Goal: Communication & Community: Answer question/provide support

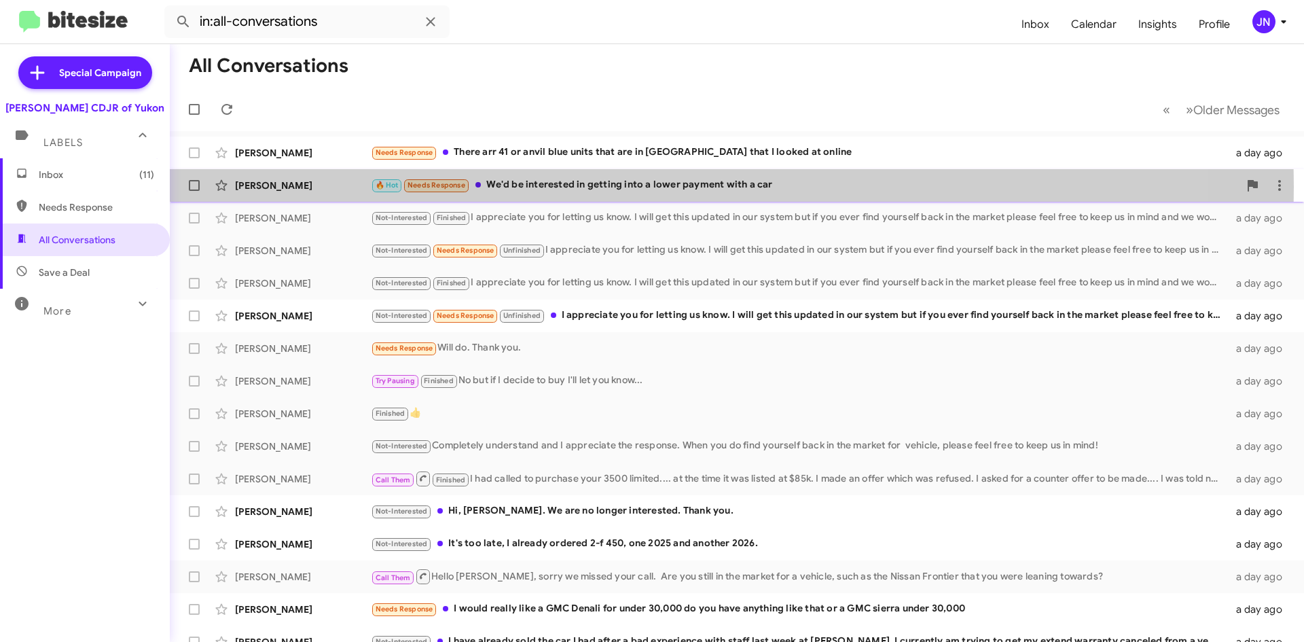
click at [561, 187] on div "🔥 Hot Needs Response We'd be interested in getting into a lower payment with a …" at bounding box center [805, 185] width 868 height 16
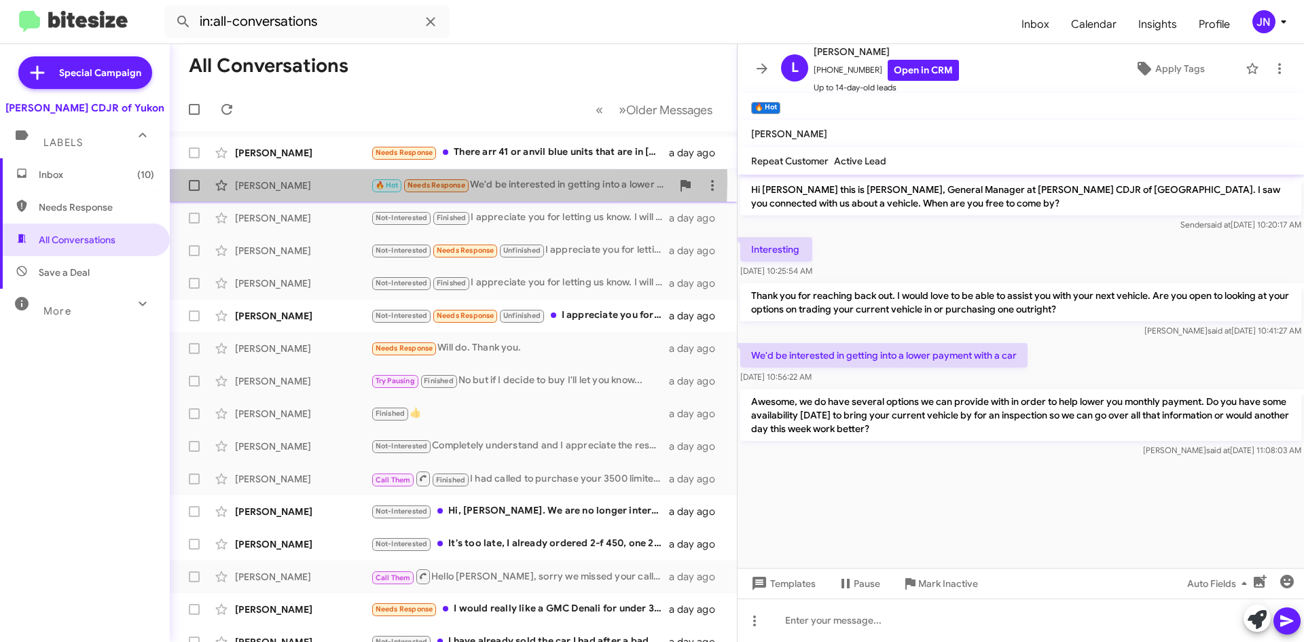
click at [327, 181] on div "[PERSON_NAME]" at bounding box center [303, 186] width 136 height 14
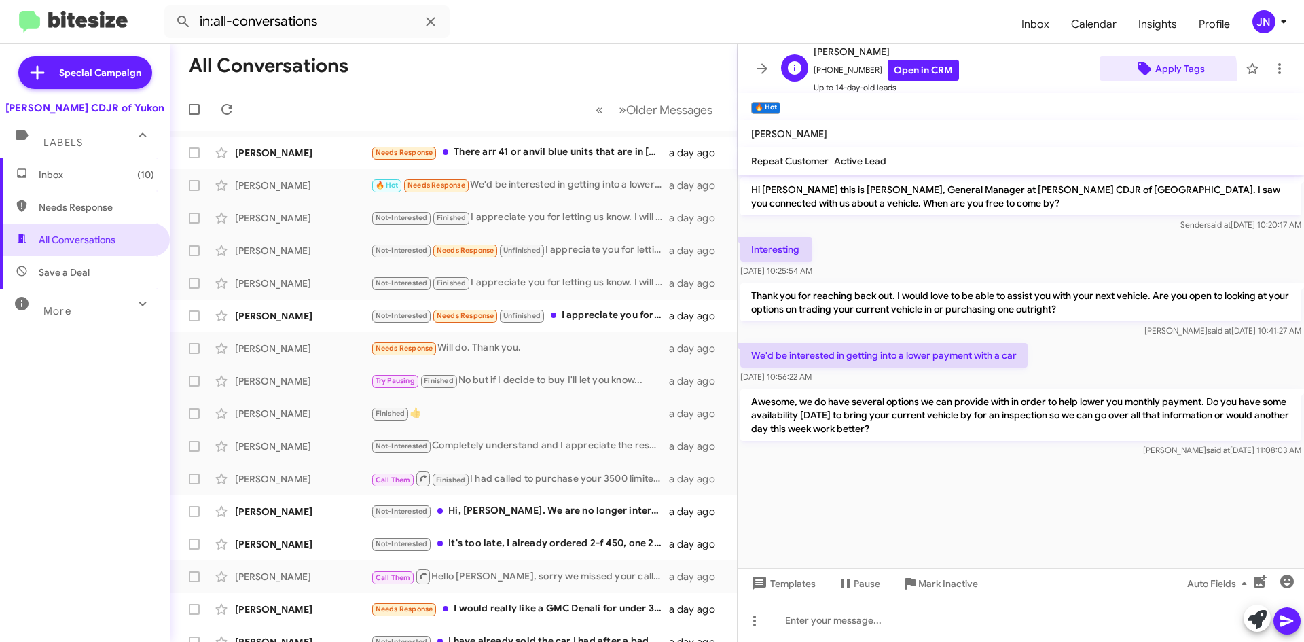
click at [1161, 73] on span "Apply Tags" at bounding box center [1181, 68] width 50 height 24
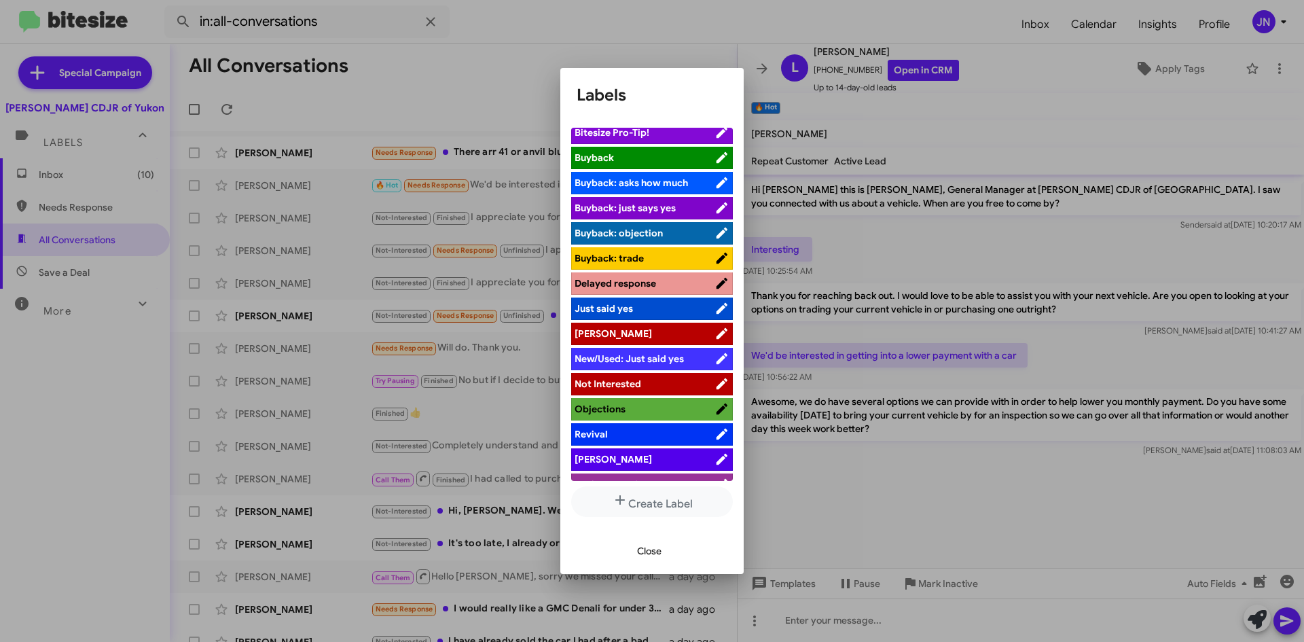
scroll to position [50, 0]
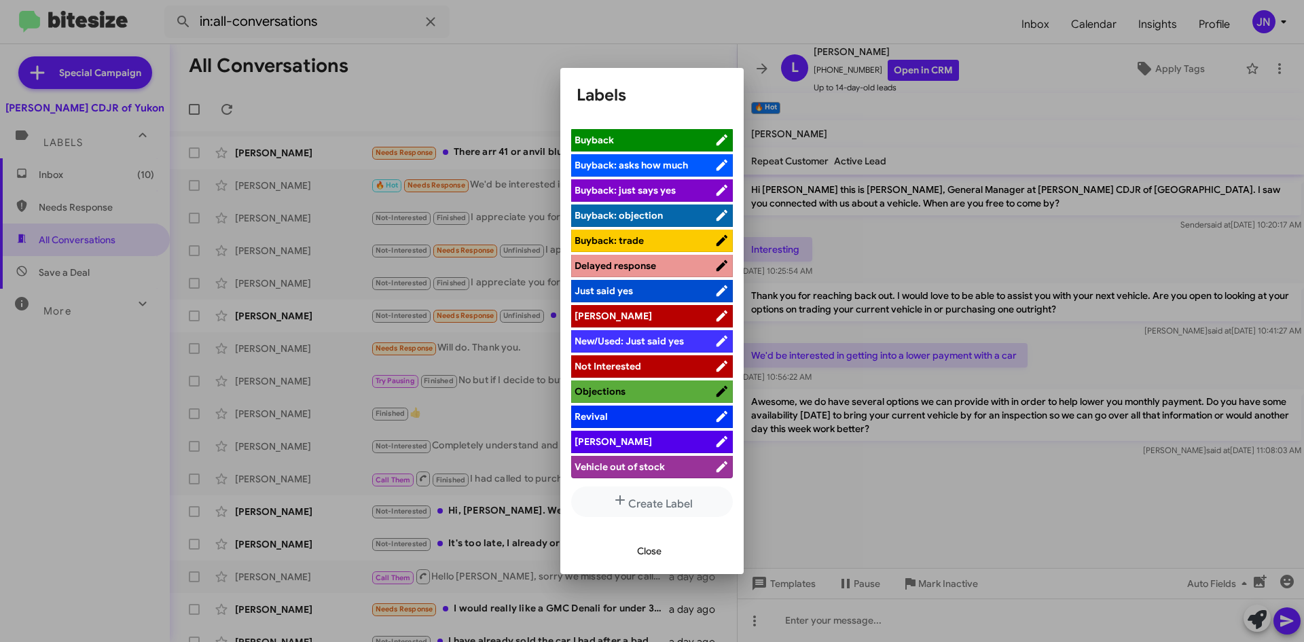
click at [638, 444] on span "[PERSON_NAME]" at bounding box center [645, 442] width 140 height 14
click at [493, 76] on div at bounding box center [652, 321] width 1304 height 642
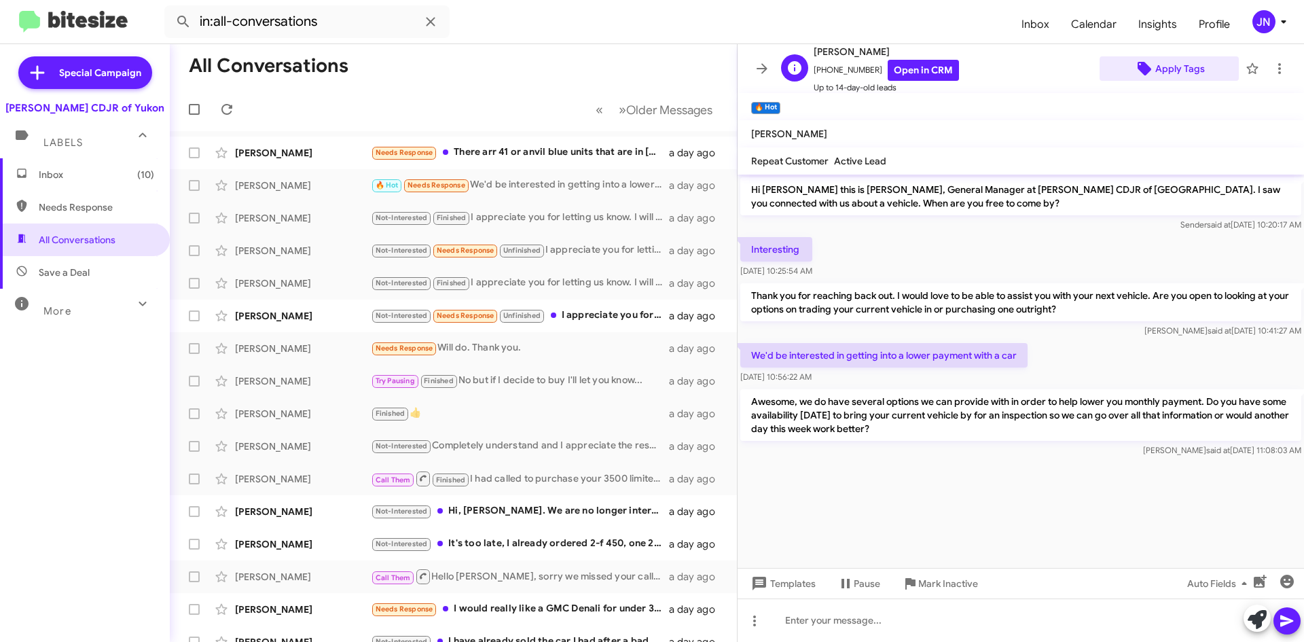
click at [1170, 69] on span "Apply Tags" at bounding box center [1181, 68] width 50 height 24
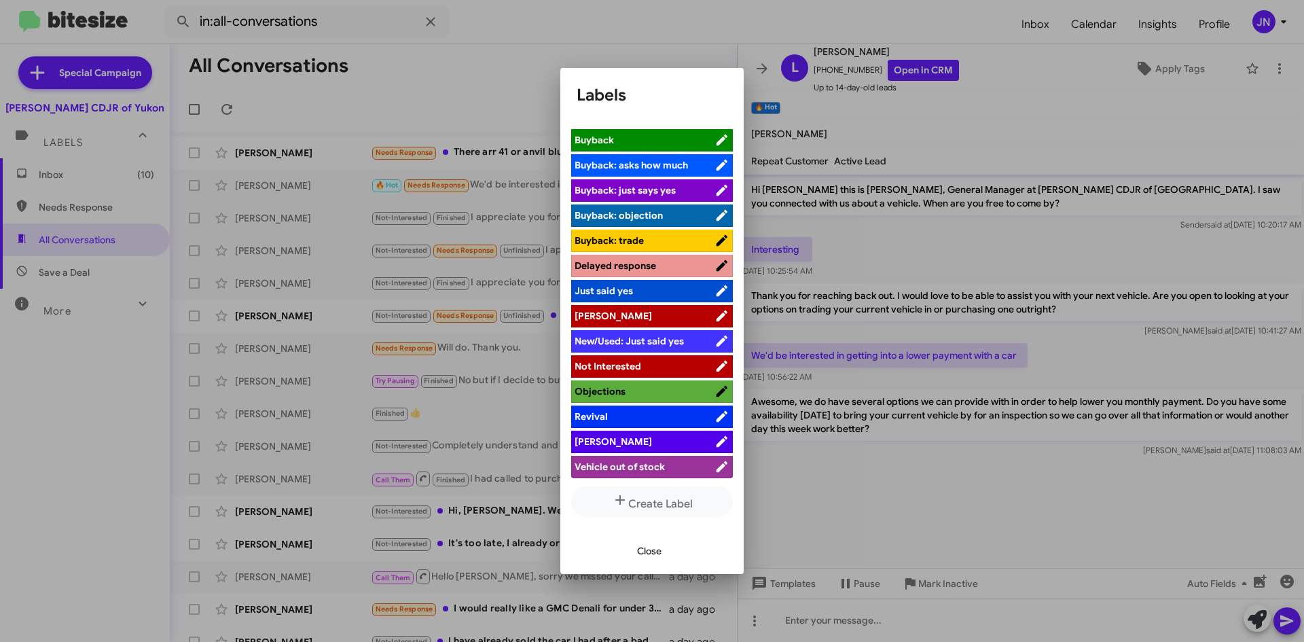
click at [603, 438] on span "[PERSON_NAME]" at bounding box center [645, 442] width 140 height 14
click at [424, 100] on div at bounding box center [652, 321] width 1304 height 642
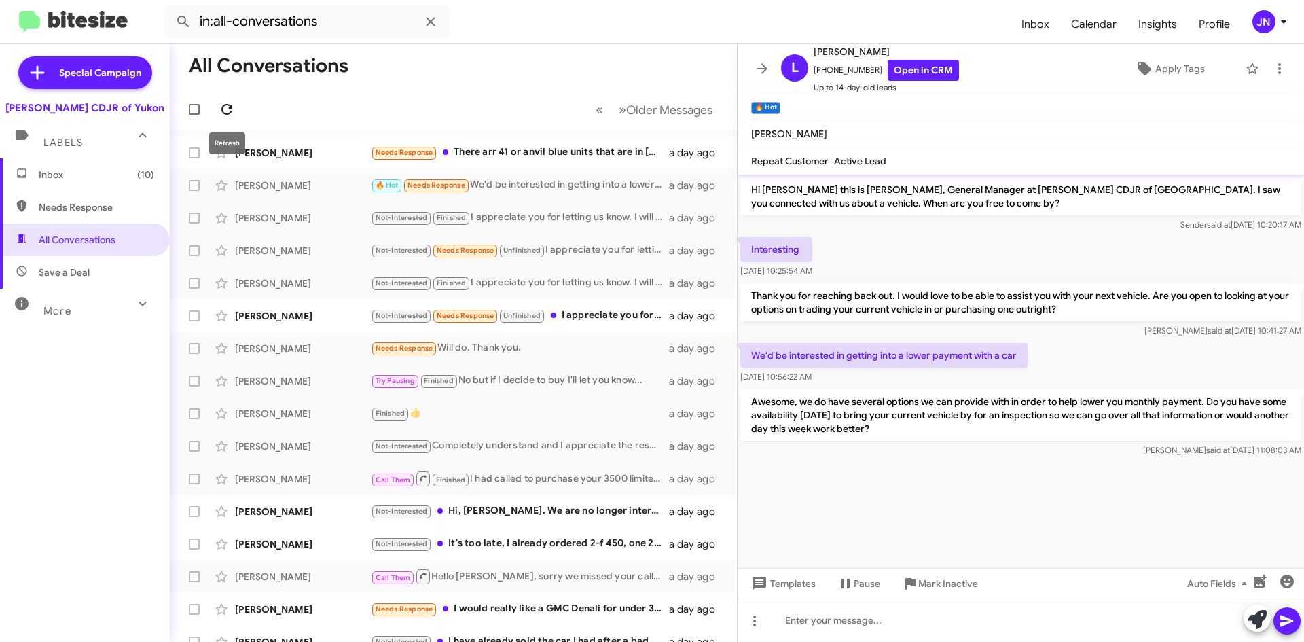
click at [234, 109] on icon at bounding box center [227, 109] width 16 height 16
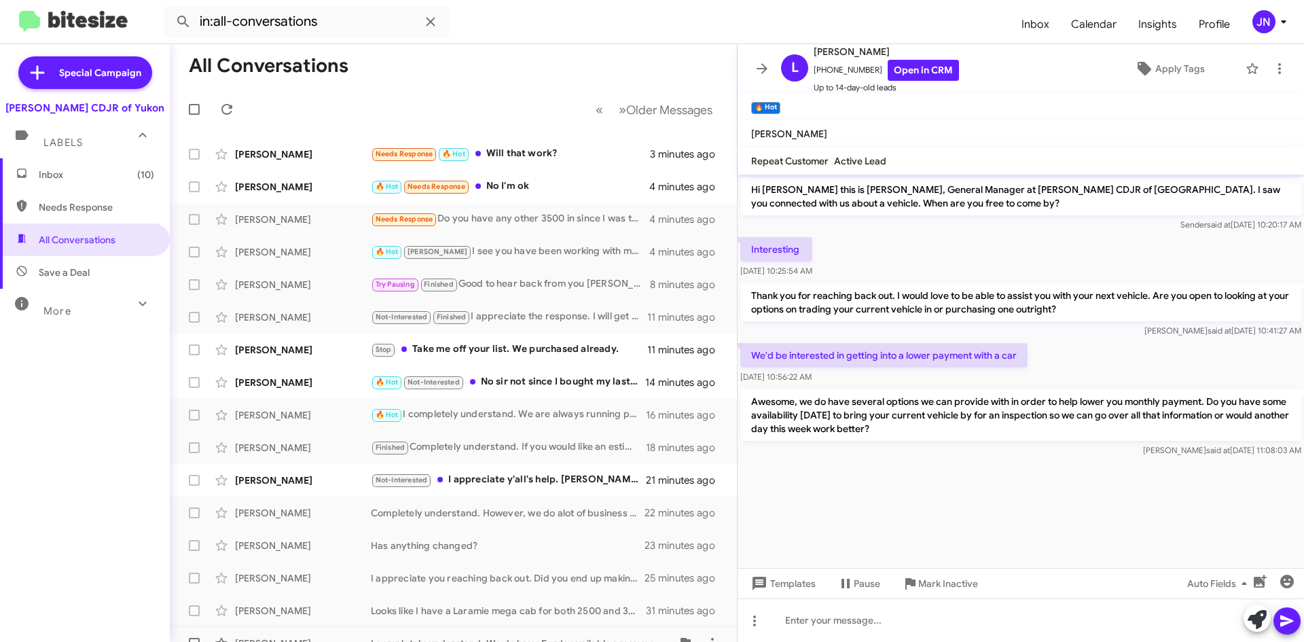
scroll to position [0, 0]
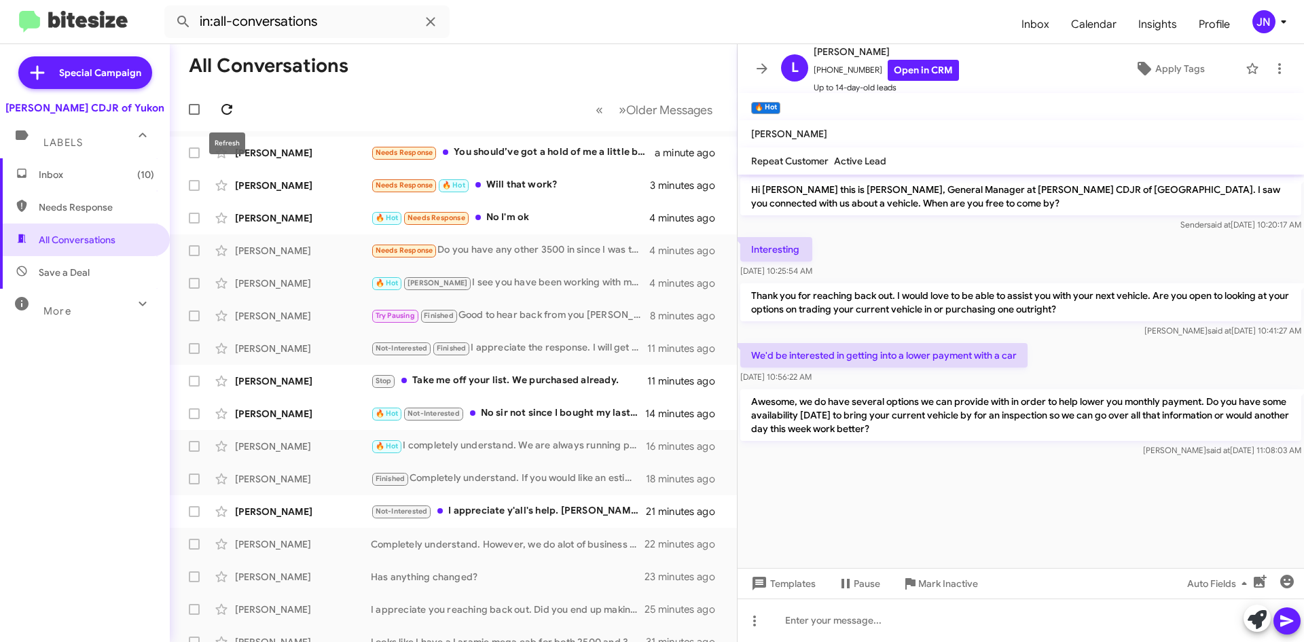
click at [228, 109] on icon at bounding box center [227, 109] width 16 height 16
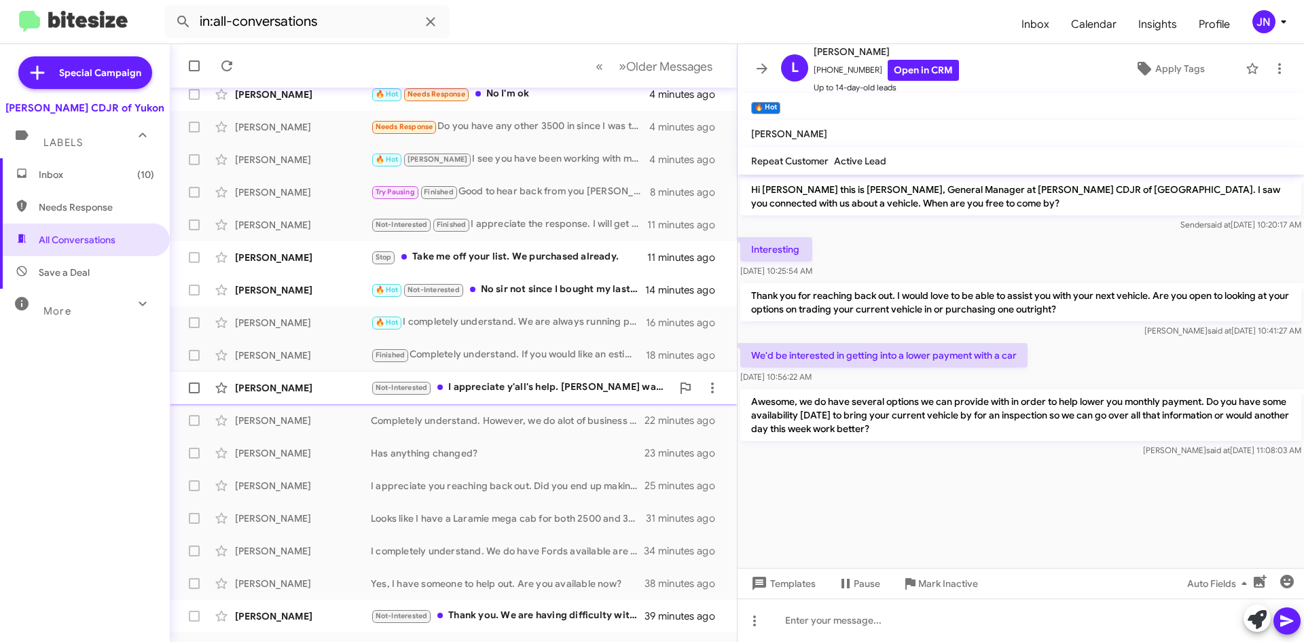
scroll to position [147, 0]
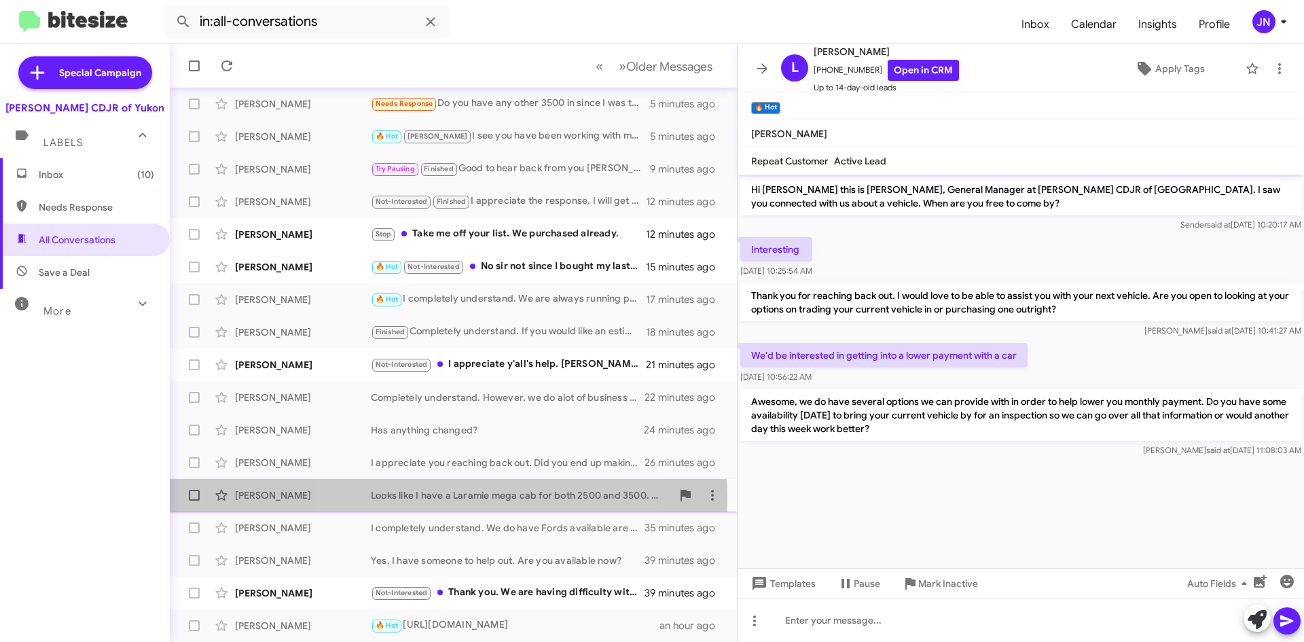
click at [436, 499] on div "Looks like I have a Laramie mega cab for both 2500 and 3500. Are you only looki…" at bounding box center [521, 495] width 301 height 14
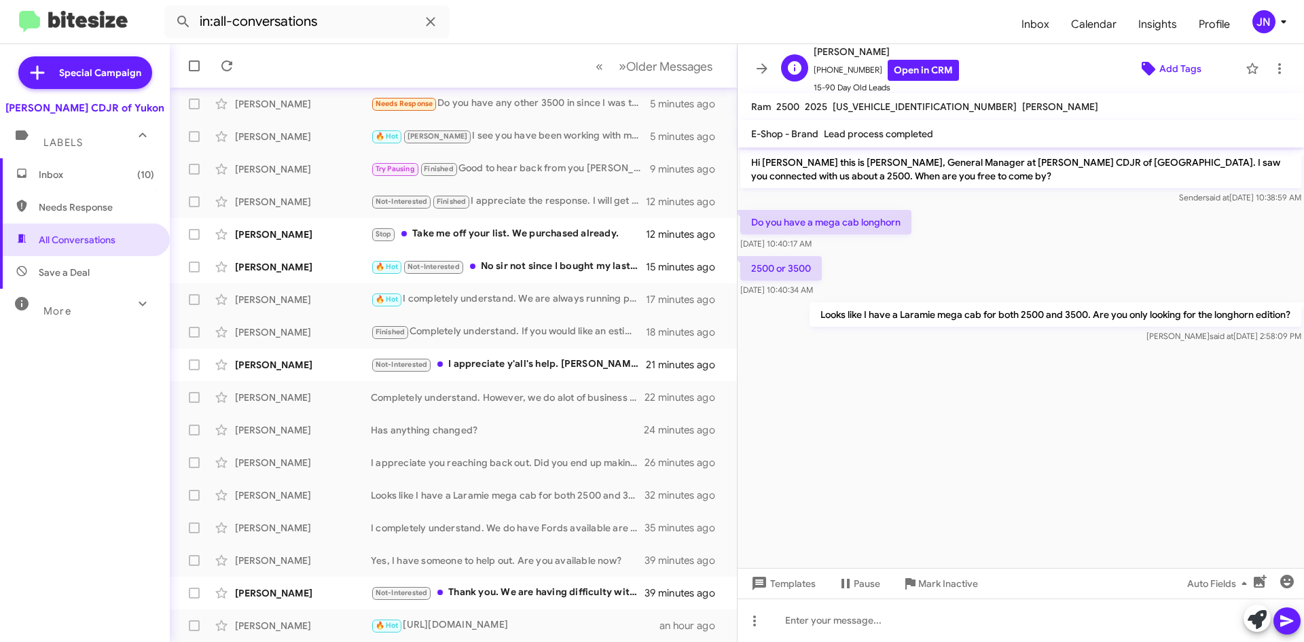
click at [1172, 67] on span "Add Tags" at bounding box center [1181, 68] width 42 height 24
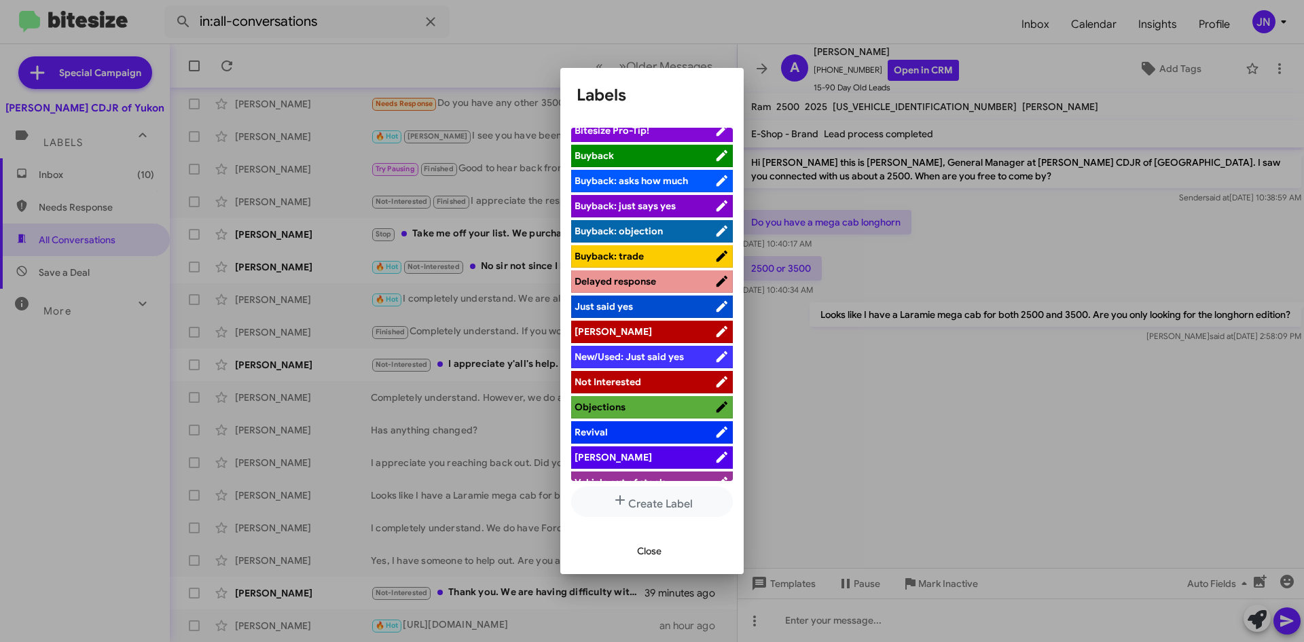
scroll to position [50, 0]
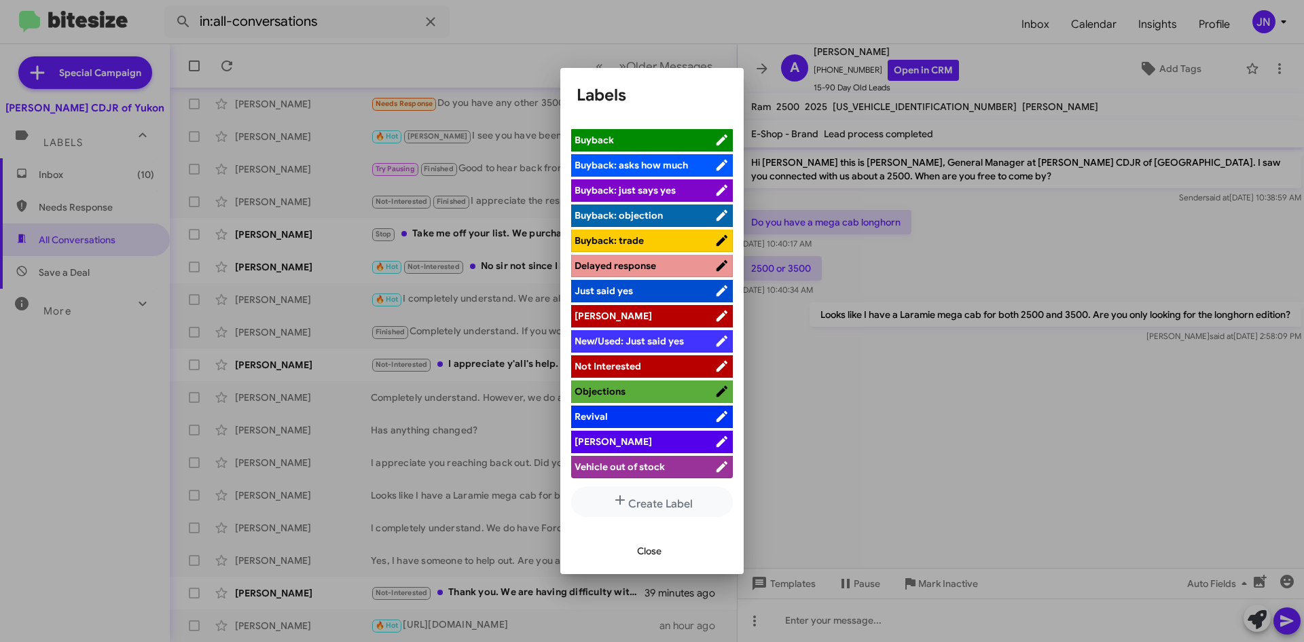
click at [630, 442] on span "[PERSON_NAME]" at bounding box center [645, 442] width 140 height 14
click at [646, 558] on span "Close" at bounding box center [649, 551] width 24 height 24
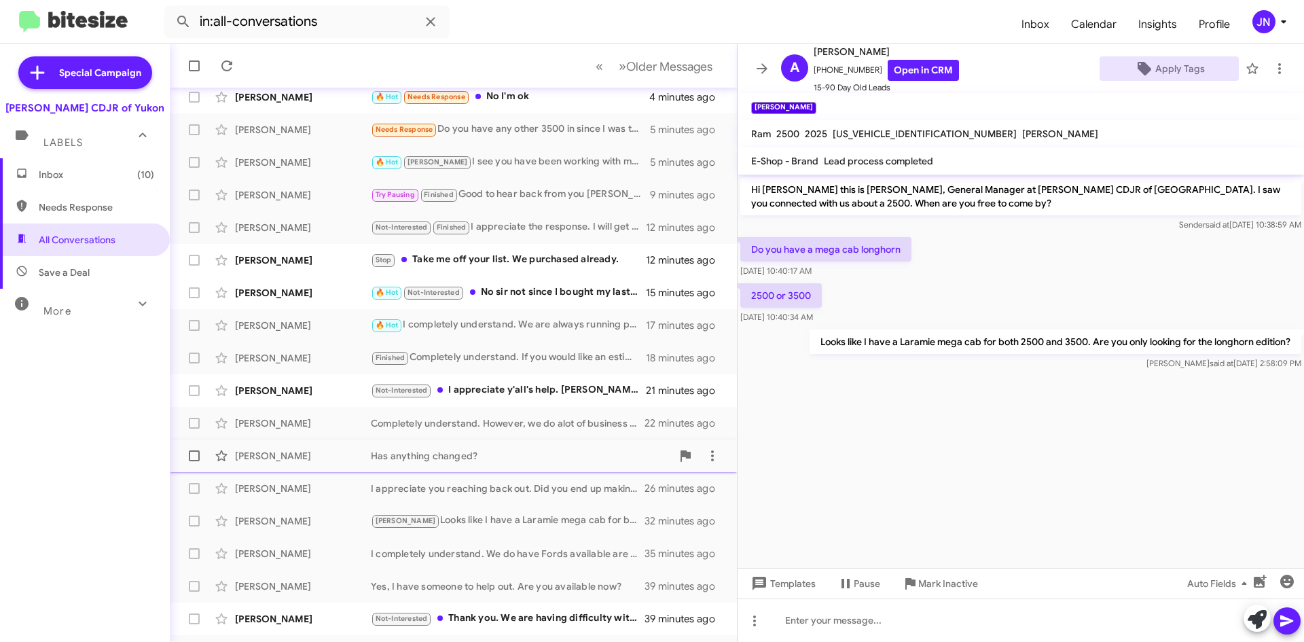
scroll to position [147, 0]
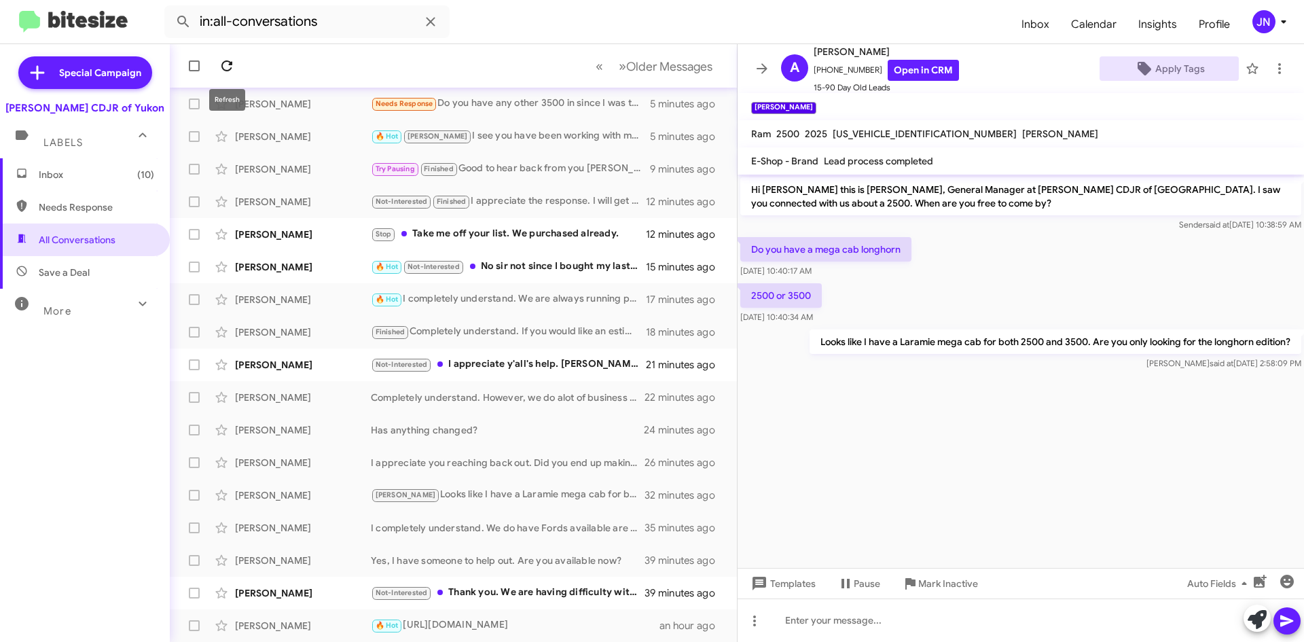
click at [220, 55] on button at bounding box center [226, 65] width 27 height 27
click at [308, 462] on div "[PERSON_NAME]" at bounding box center [303, 463] width 136 height 14
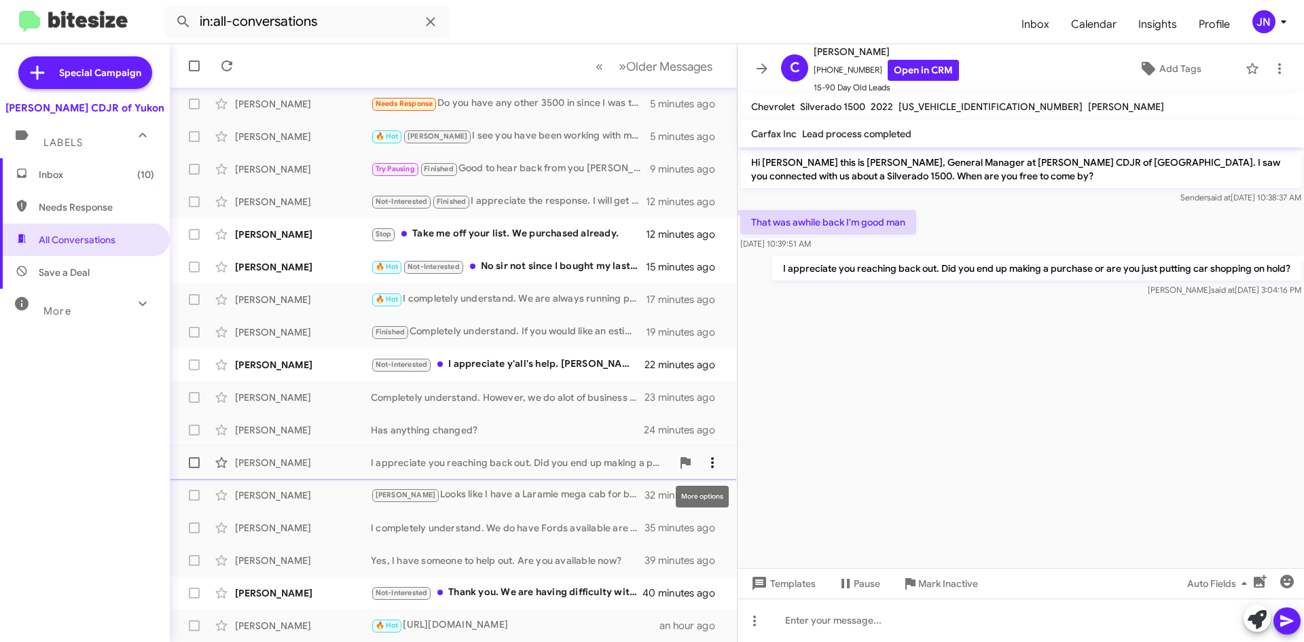
click at [705, 465] on icon at bounding box center [713, 463] width 16 height 16
click at [679, 530] on span "Mark as needs response" at bounding box center [651, 530] width 107 height 33
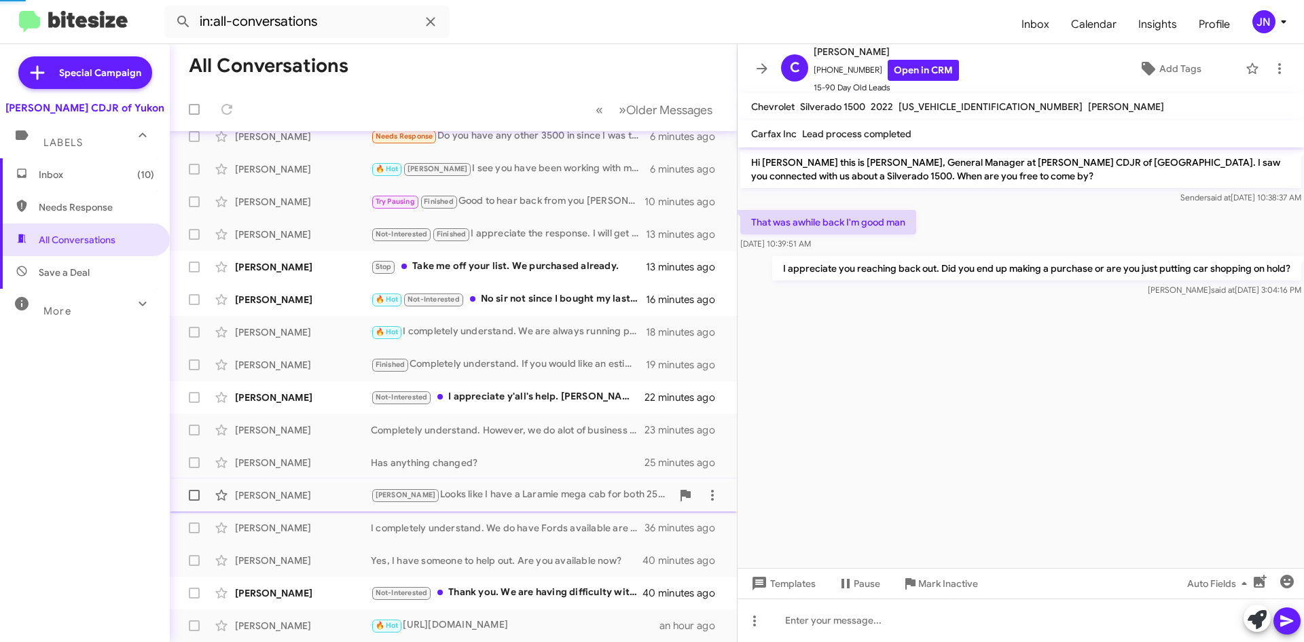
scroll to position [147, 0]
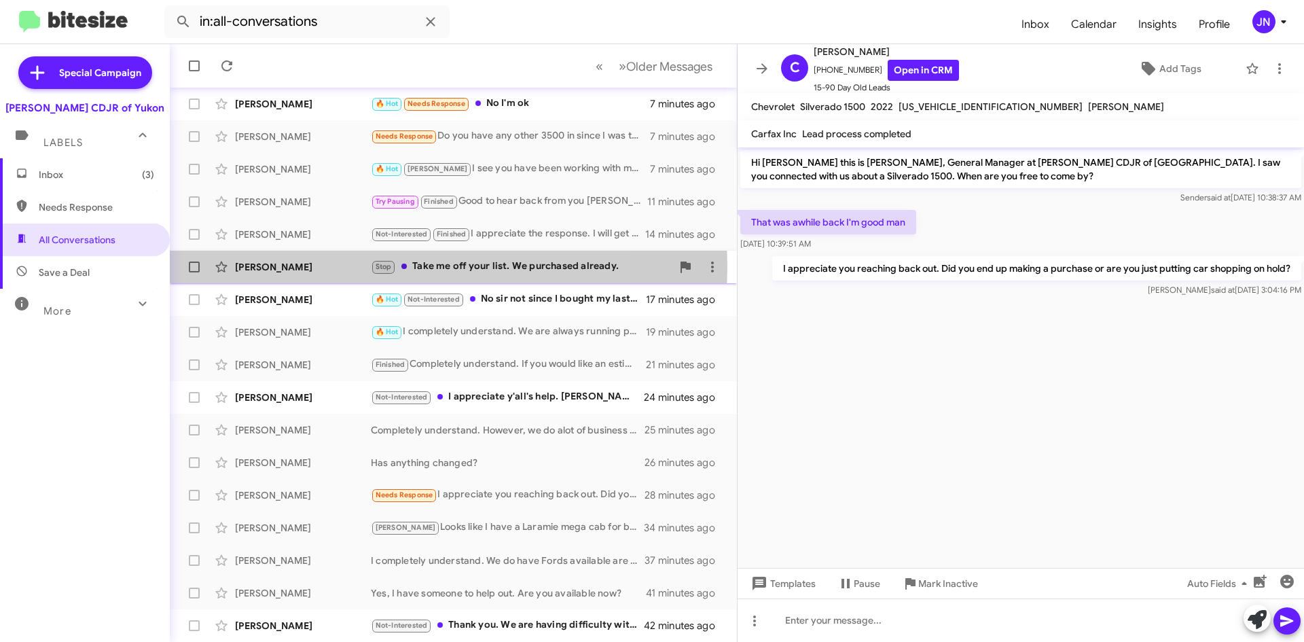
click at [334, 267] on div "[PERSON_NAME]" at bounding box center [303, 267] width 136 height 14
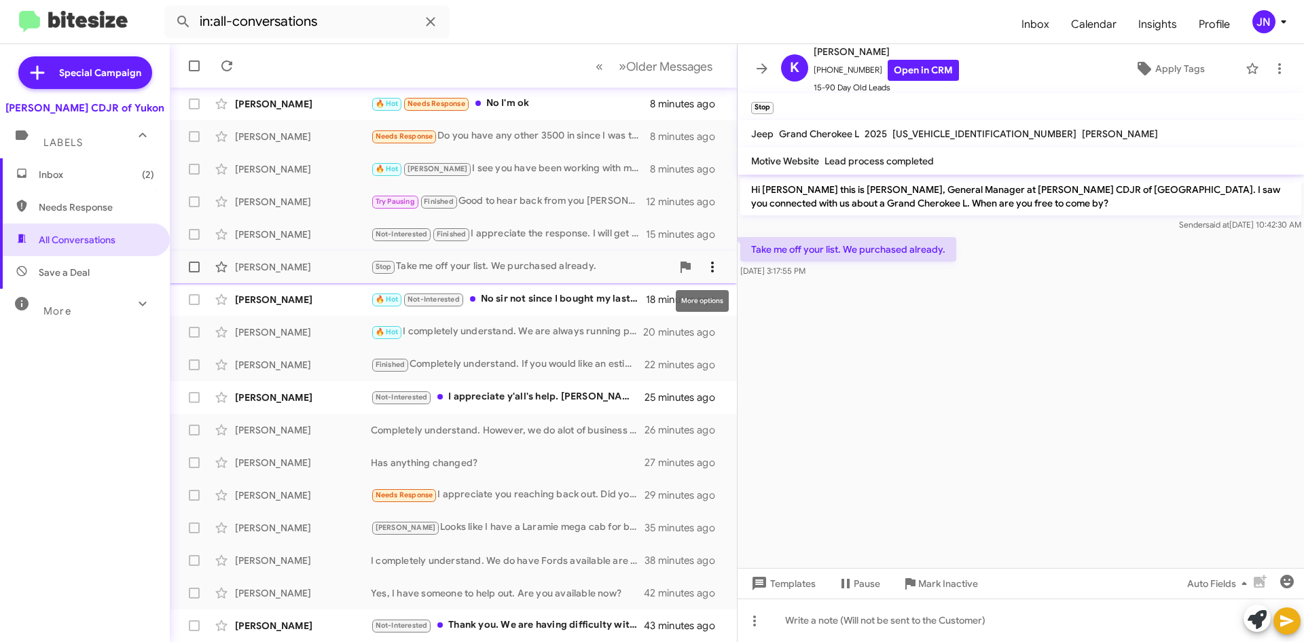
click at [705, 265] on icon at bounding box center [713, 267] width 16 height 16
click at [666, 333] on span "[PERSON_NAME] as responded" at bounding box center [635, 335] width 139 height 33
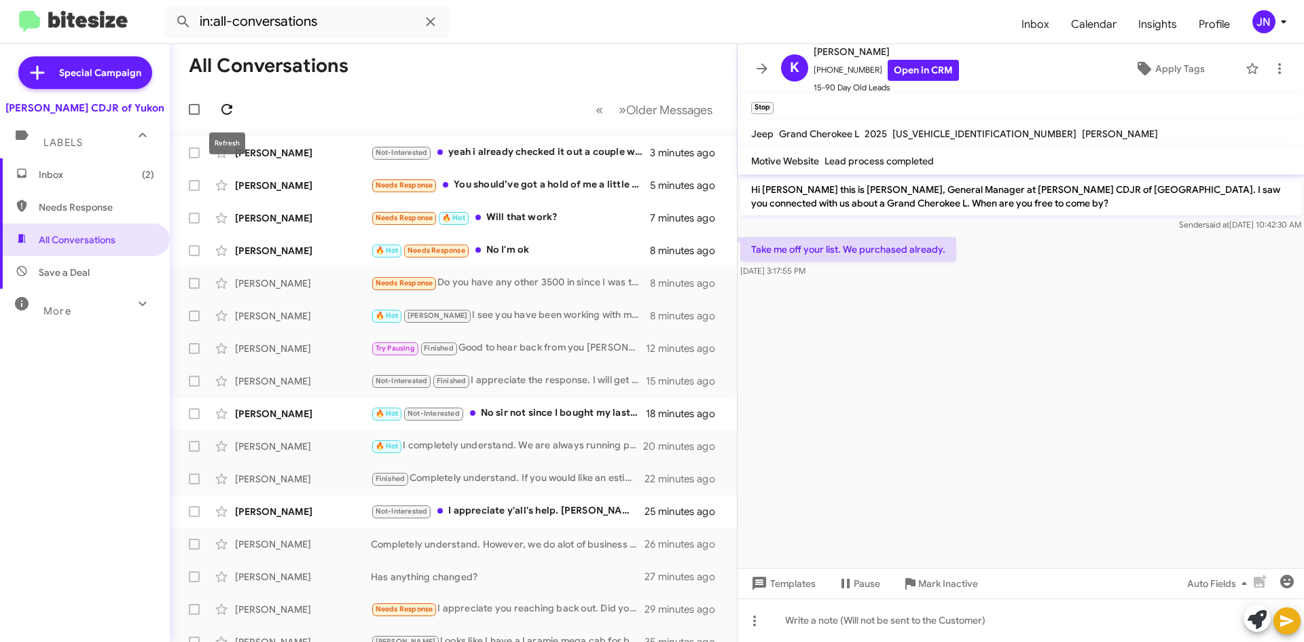
click at [227, 103] on icon at bounding box center [227, 109] width 16 height 16
